Goal: Information Seeking & Learning: Check status

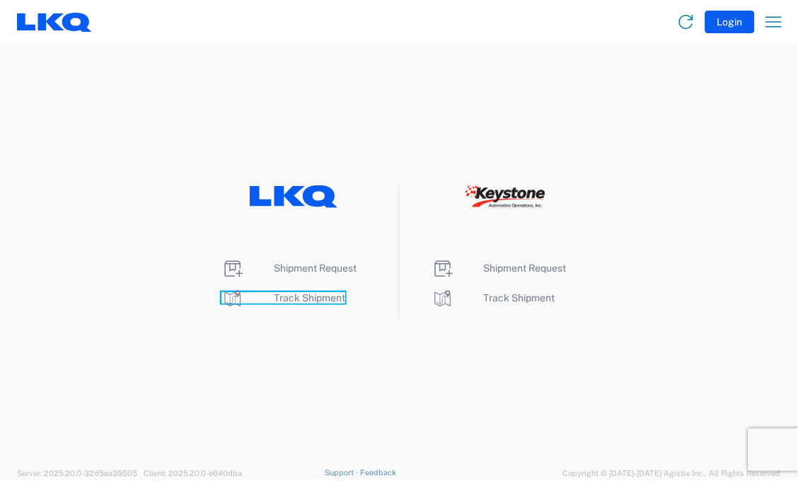
click at [305, 298] on span "Track Shipment" at bounding box center [309, 297] width 71 height 11
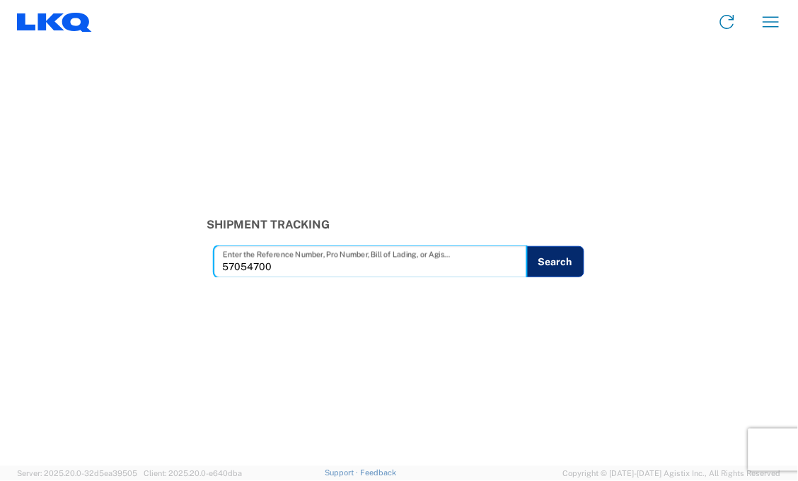
type input "57054700"
click at [567, 269] on button "Search" at bounding box center [555, 261] width 58 height 31
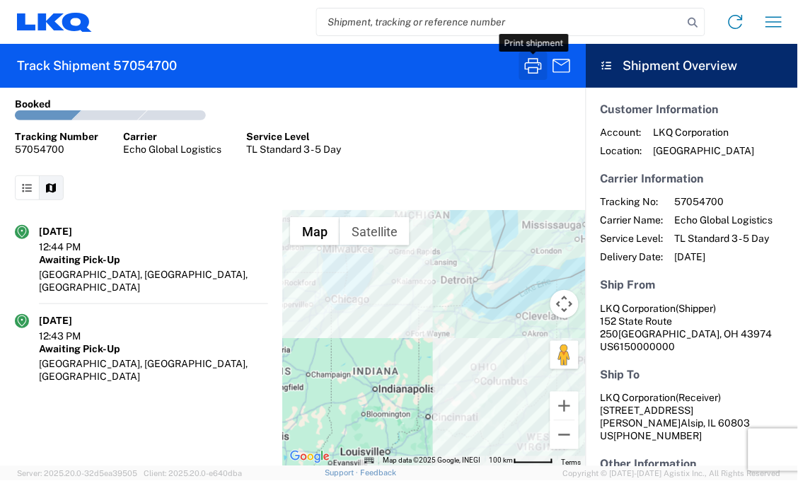
click at [531, 72] on icon "button" at bounding box center [533, 65] width 23 height 23
